Goal: Transaction & Acquisition: Download file/media

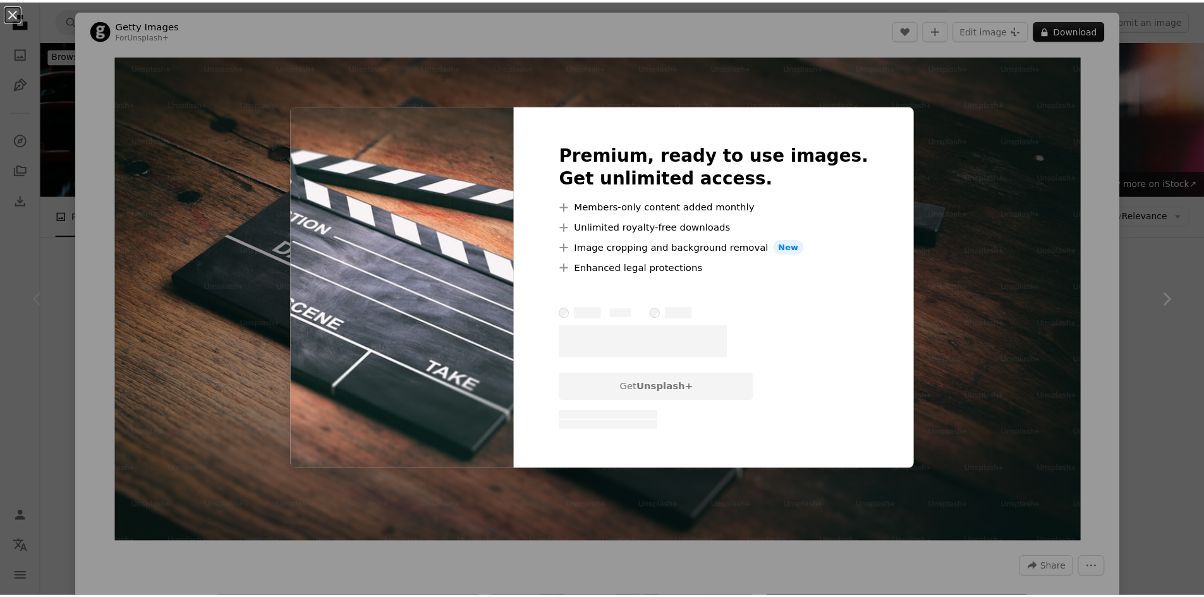
scroll to position [106, 0]
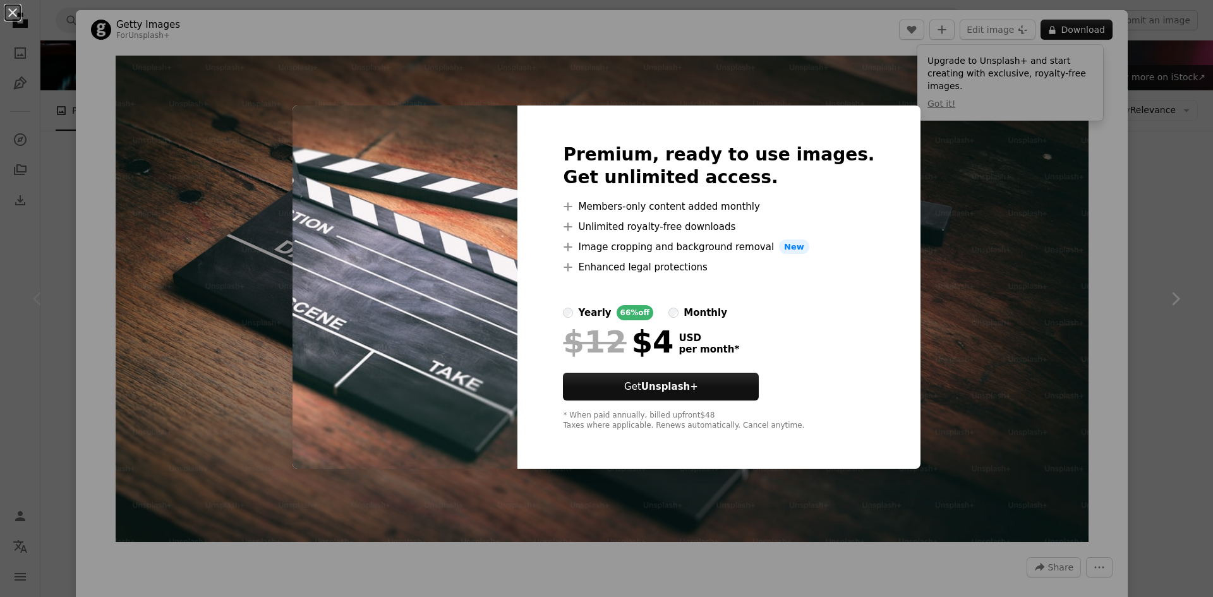
click at [1117, 264] on div "An X shape Premium, ready to use images. Get unlimited access. A plus sign Memb…" at bounding box center [606, 298] width 1213 height 597
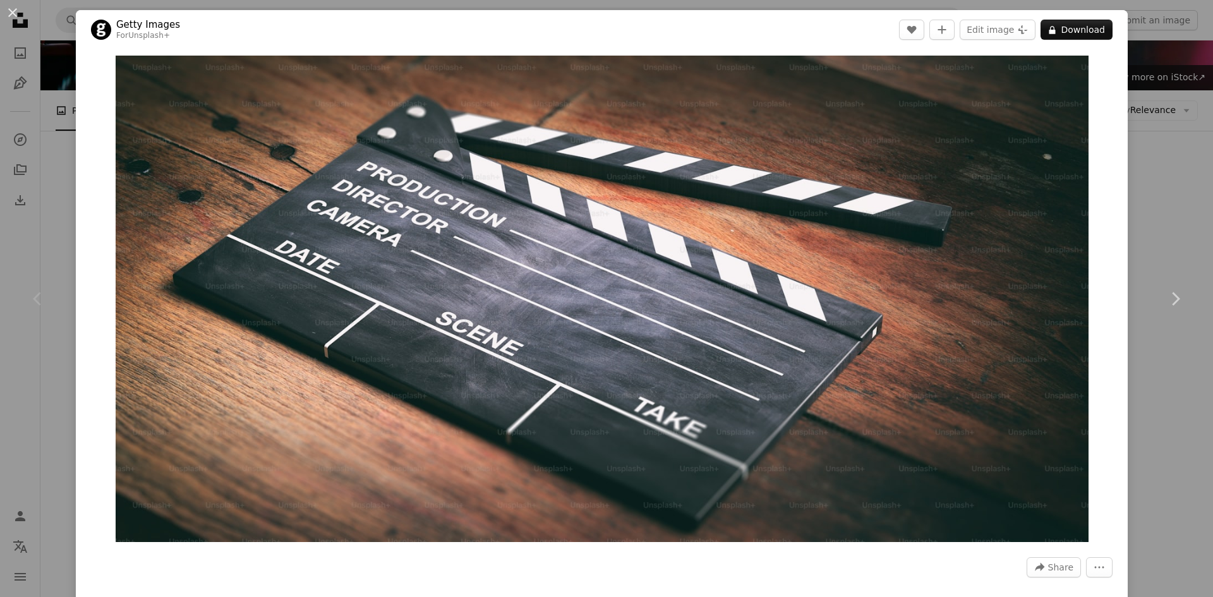
click at [1125, 265] on div "An X shape Chevron left Chevron right Getty Images For Unsplash+ A heart A plus…" at bounding box center [606, 298] width 1213 height 597
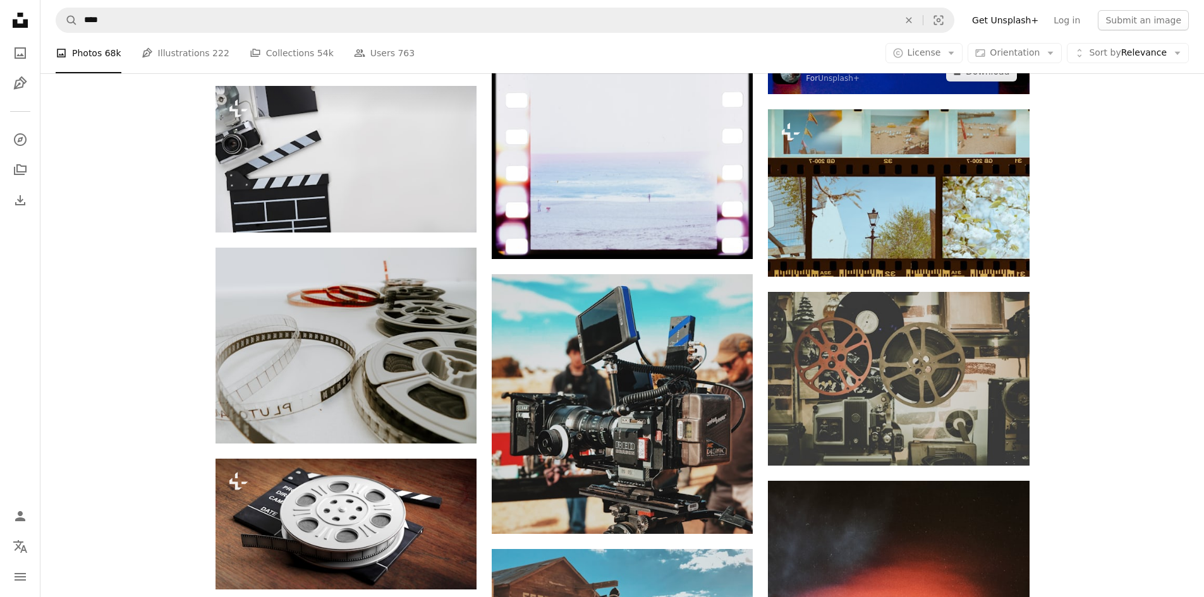
scroll to position [948, 0]
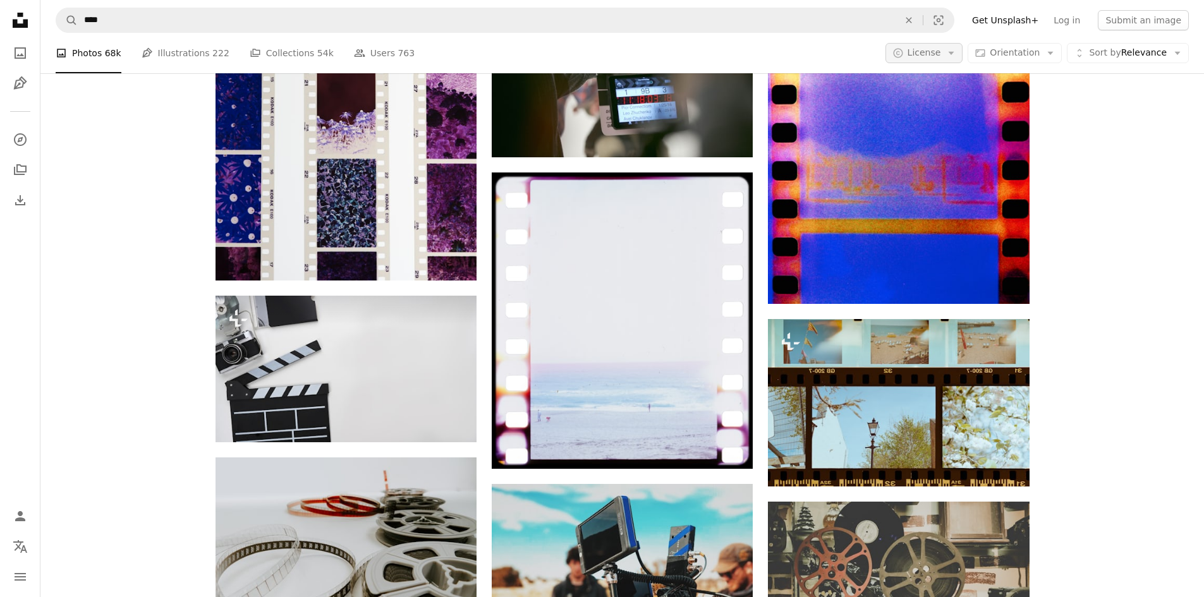
click at [941, 53] on span "License" at bounding box center [923, 52] width 33 height 10
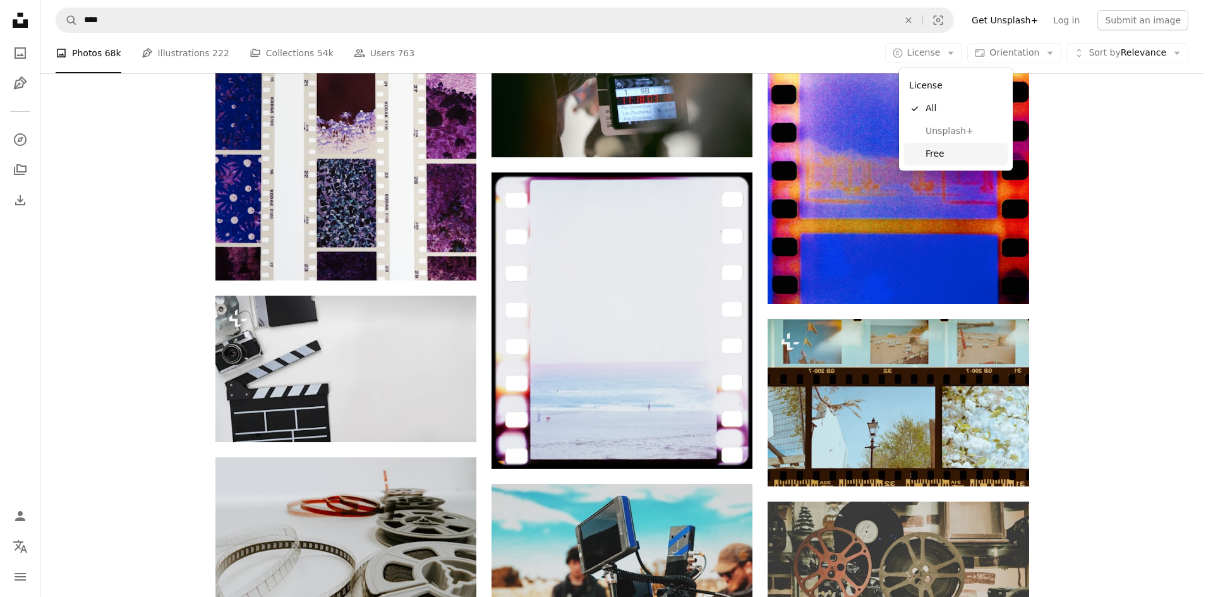
click at [950, 150] on span "Free" at bounding box center [964, 154] width 77 height 13
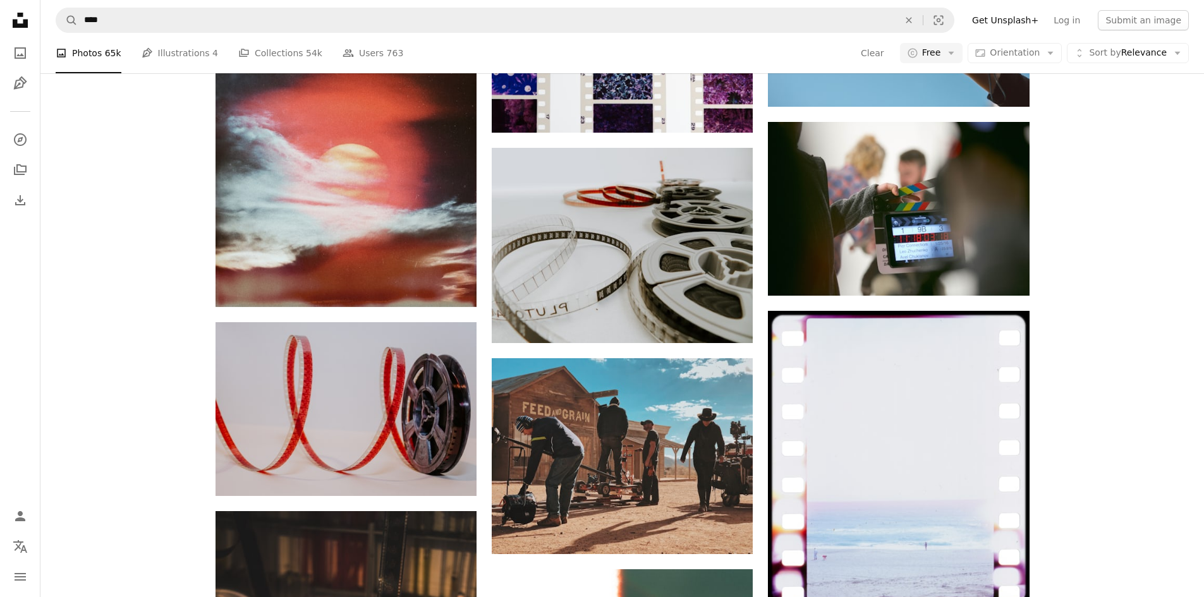
scroll to position [526, 0]
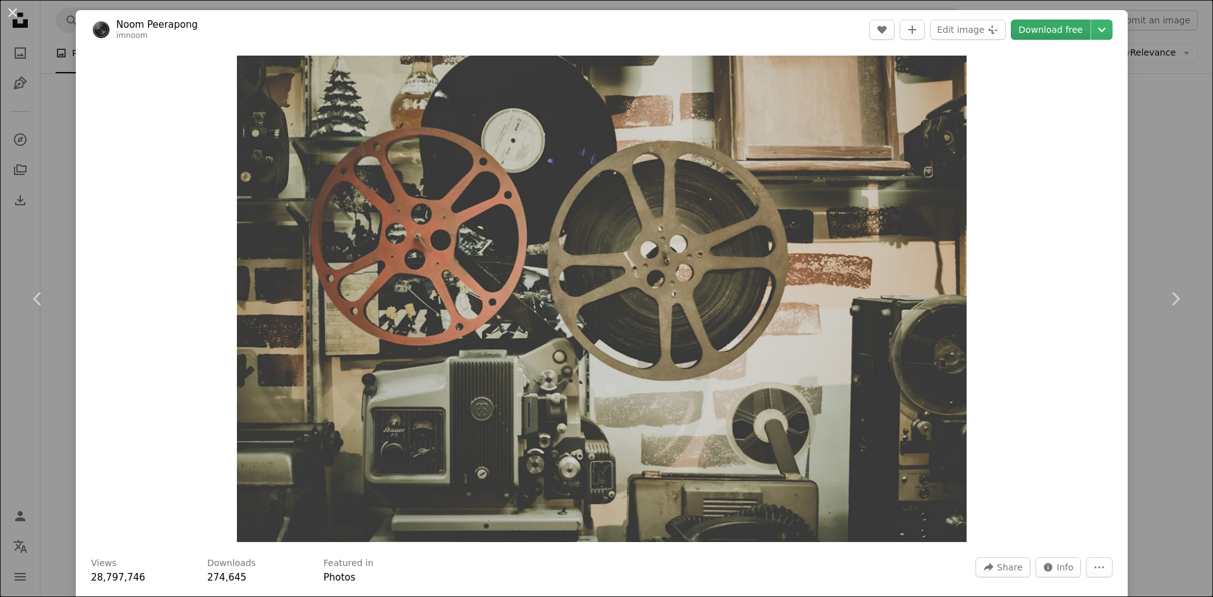
click at [1053, 35] on link "Download free" at bounding box center [1051, 30] width 80 height 20
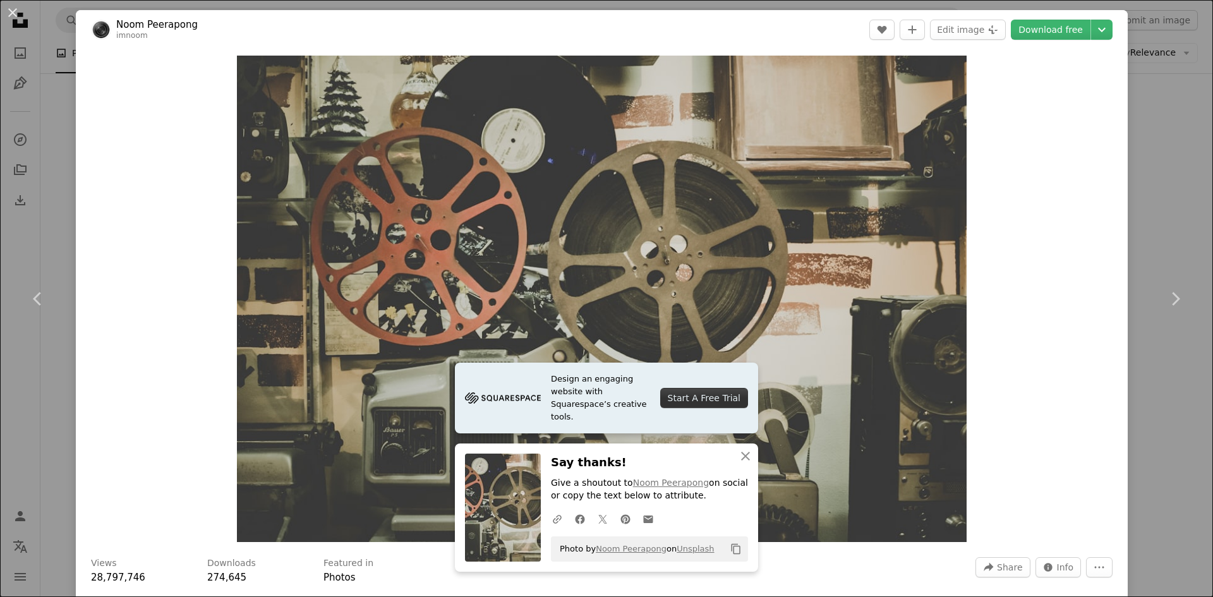
click at [1158, 131] on div "An X shape Chevron left Chevron right Design an engaging website with Squarespa…" at bounding box center [606, 298] width 1213 height 597
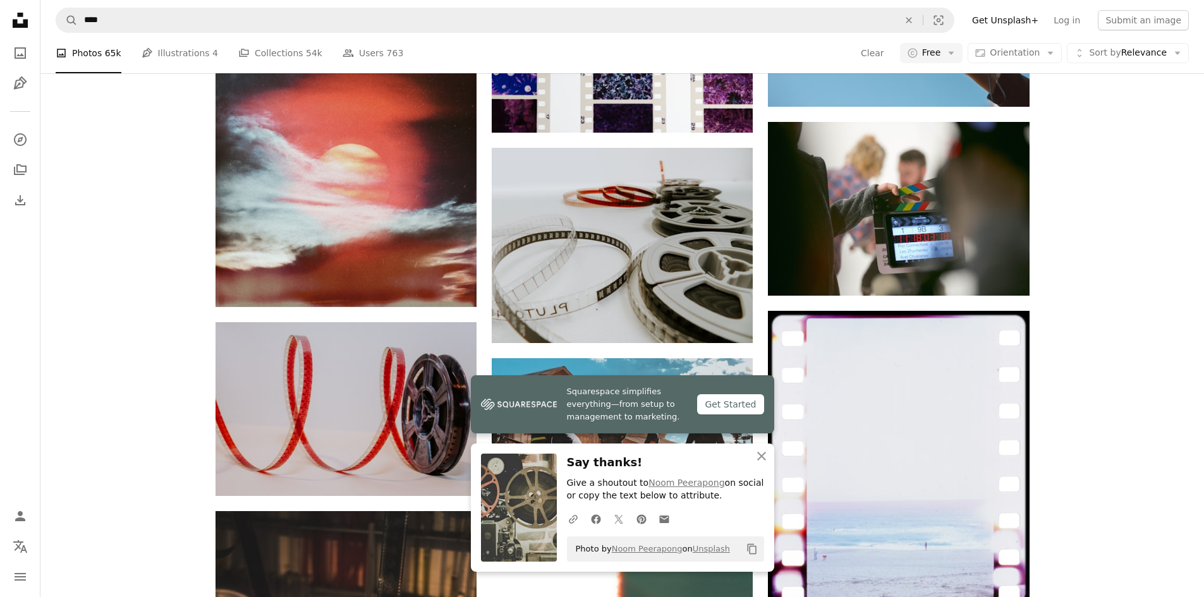
scroll to position [1580, 0]
